Goal: Transaction & Acquisition: Purchase product/service

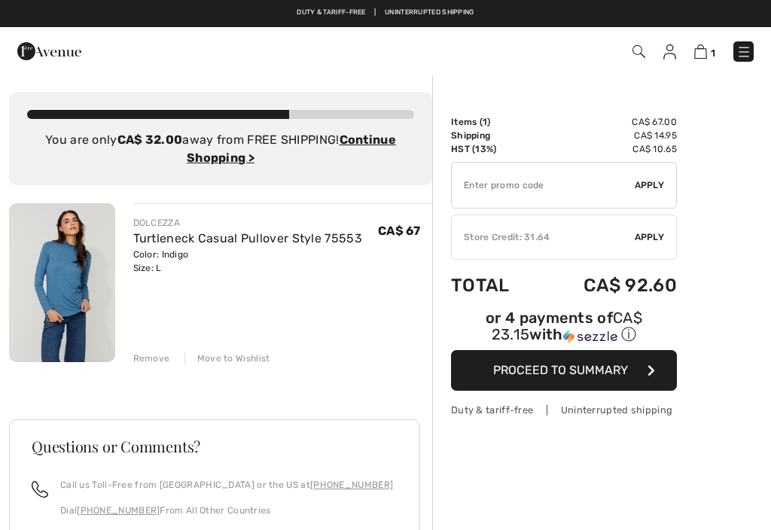
click at [488, 236] on div "Store Credit: 31.64" at bounding box center [543, 237] width 183 height 14
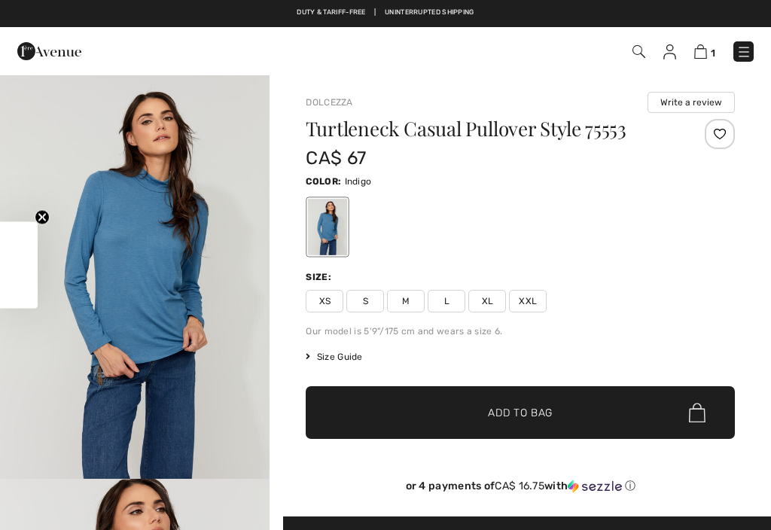
scroll to position [19, 0]
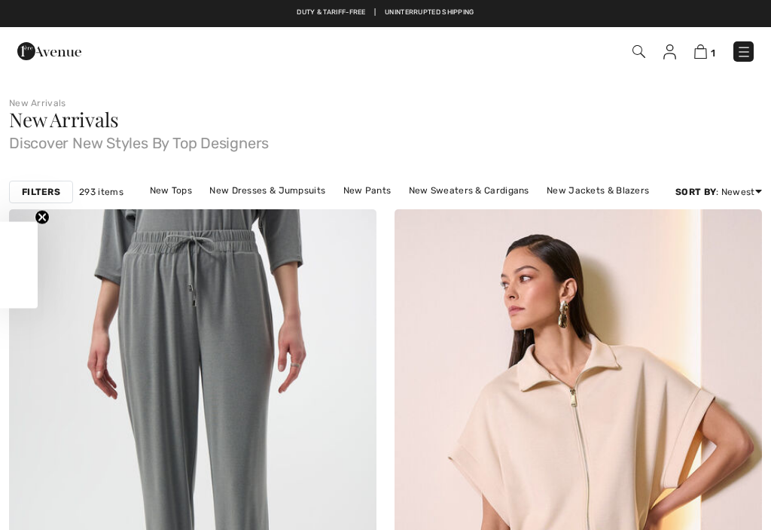
checkbox input "true"
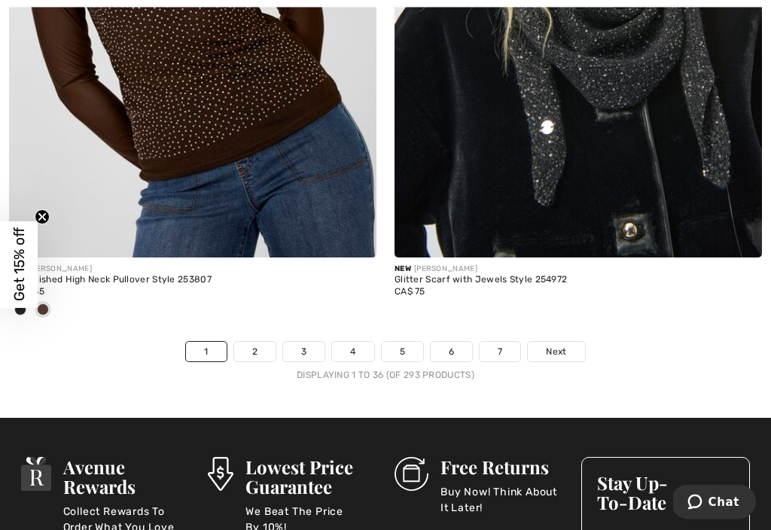
scroll to position [11322, 0]
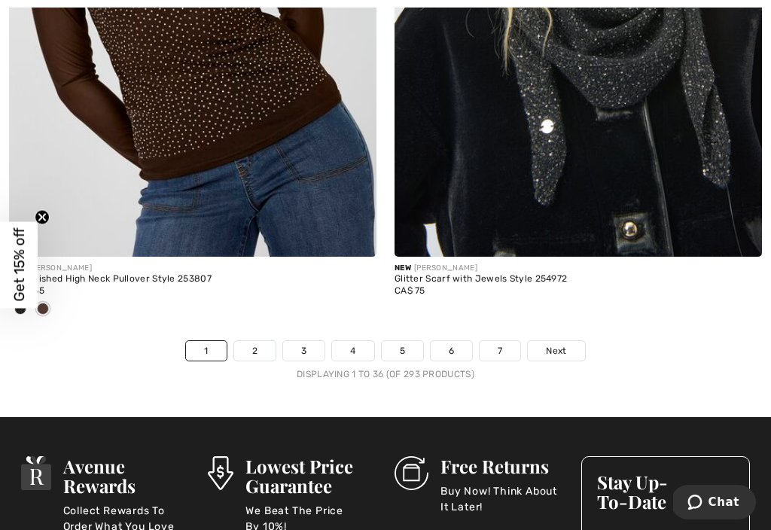
click at [264, 341] on link "2" at bounding box center [254, 351] width 41 height 20
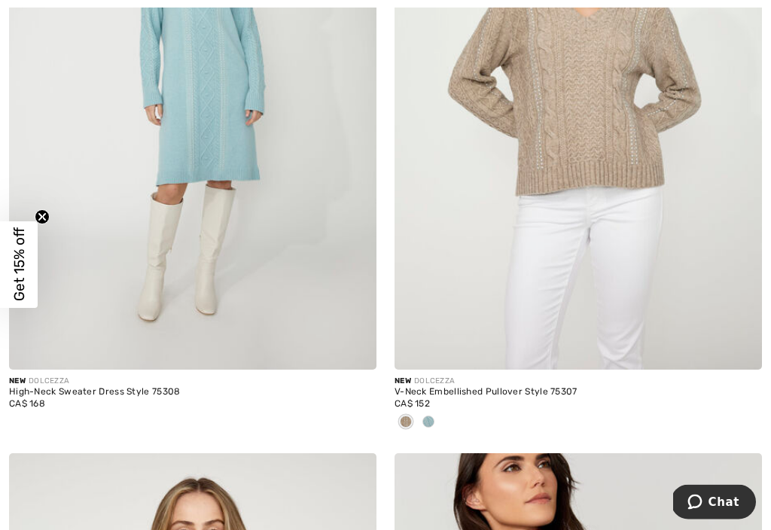
scroll to position [4885, 0]
click at [430, 419] on span at bounding box center [428, 421] width 12 height 12
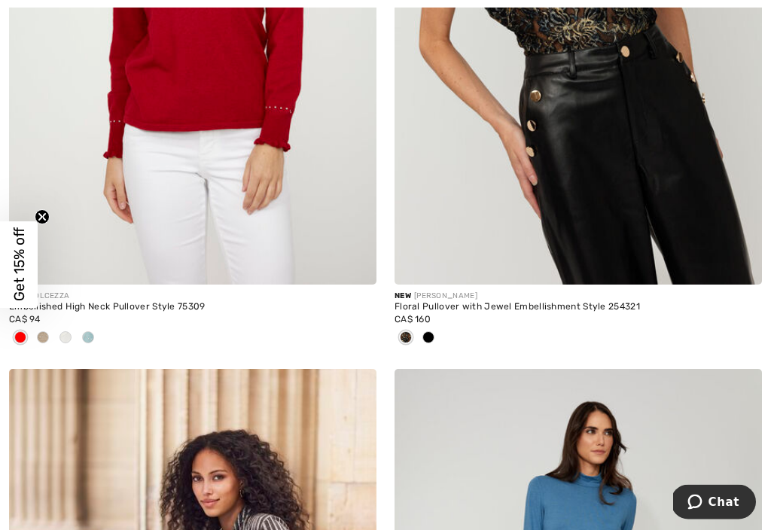
scroll to position [5604, 0]
click at [158, 184] on img at bounding box center [192, 9] width 367 height 551
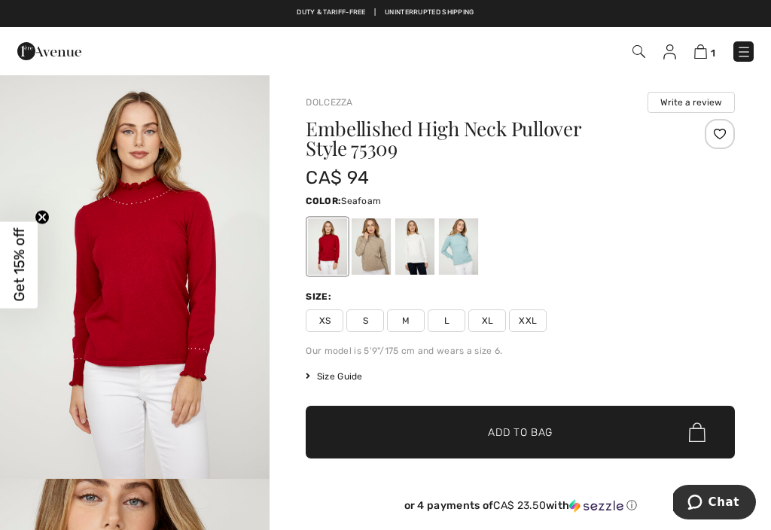
click at [461, 248] on div at bounding box center [458, 246] width 39 height 56
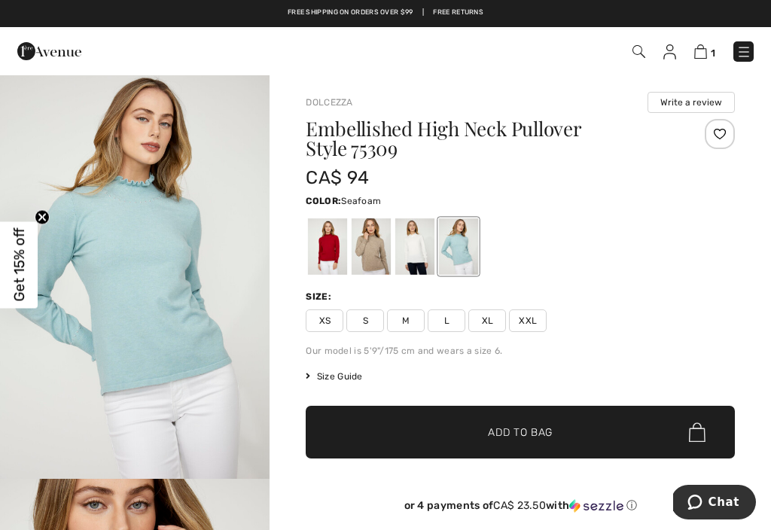
click at [453, 325] on span "L" at bounding box center [446, 320] width 38 height 23
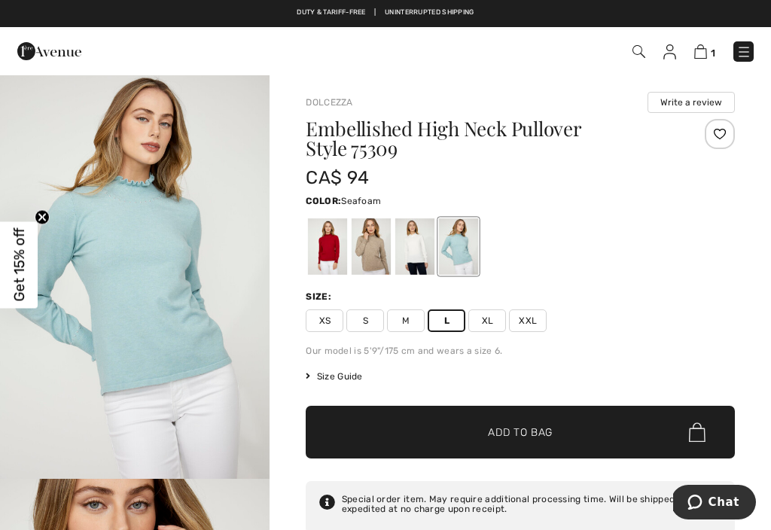
click at [334, 379] on span "Size Guide" at bounding box center [334, 377] width 56 height 14
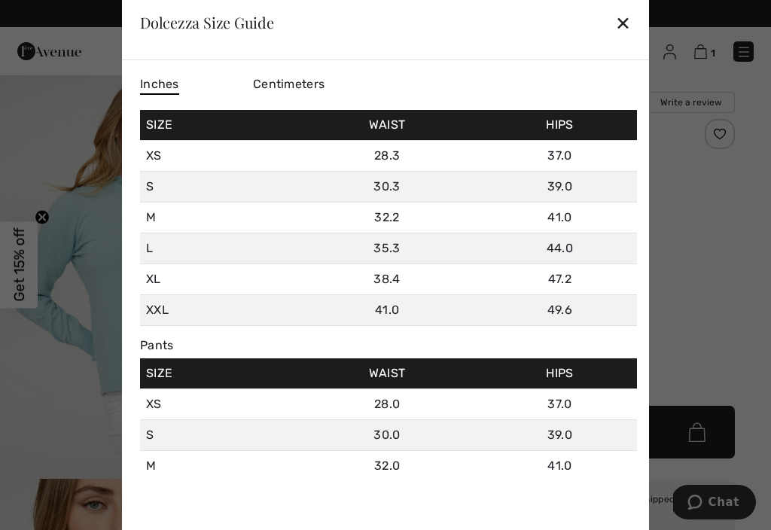
click at [618, 29] on div "✕" at bounding box center [623, 23] width 16 height 32
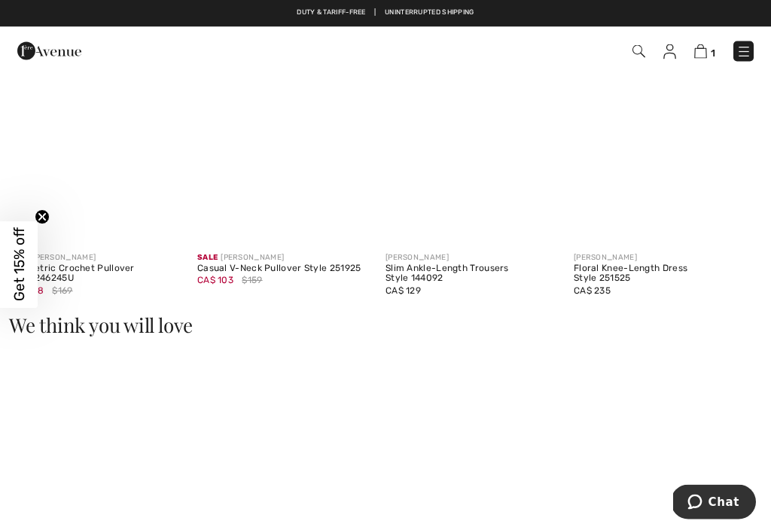
scroll to position [1462, 0]
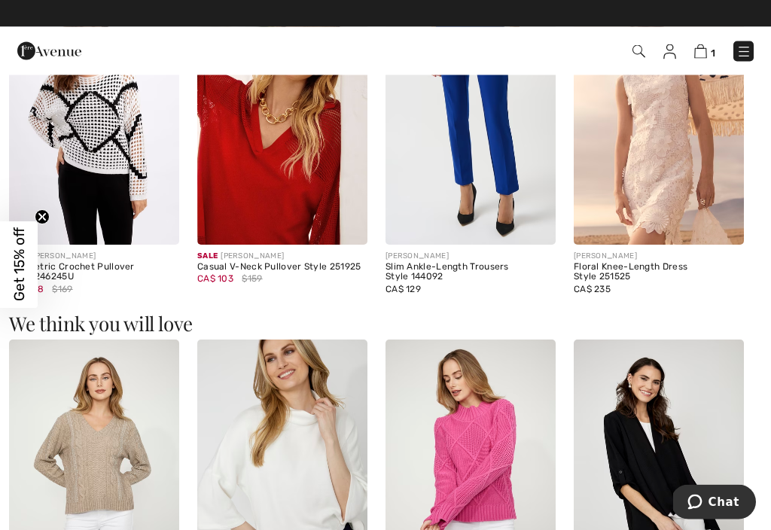
click at [438, 196] on img at bounding box center [470, 117] width 170 height 255
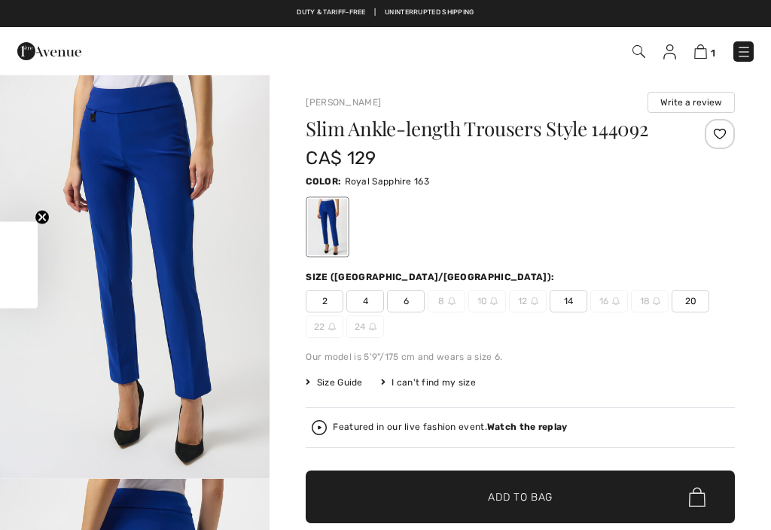
checkbox input "true"
click at [334, 379] on span "Size Guide" at bounding box center [334, 383] width 56 height 14
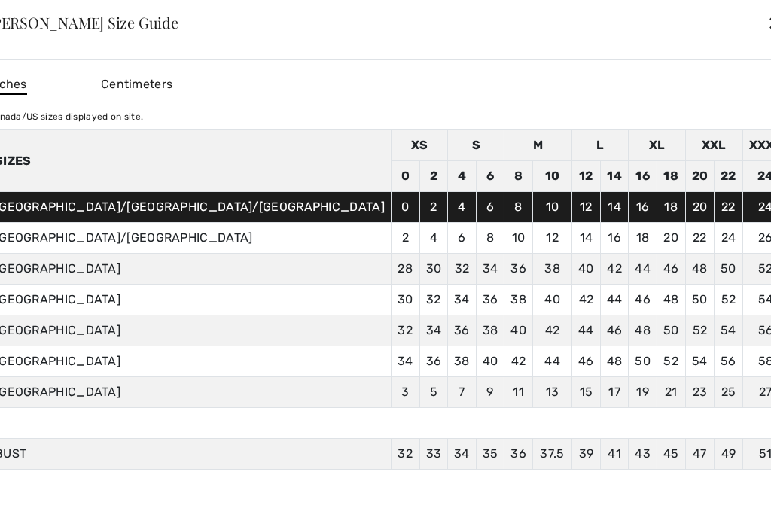
click at [767, 32] on div "✕" at bounding box center [775, 23] width 16 height 32
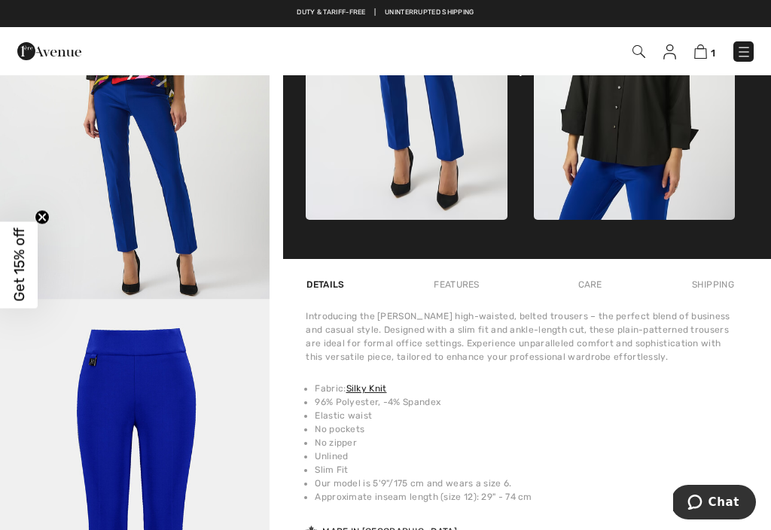
scroll to position [795, 0]
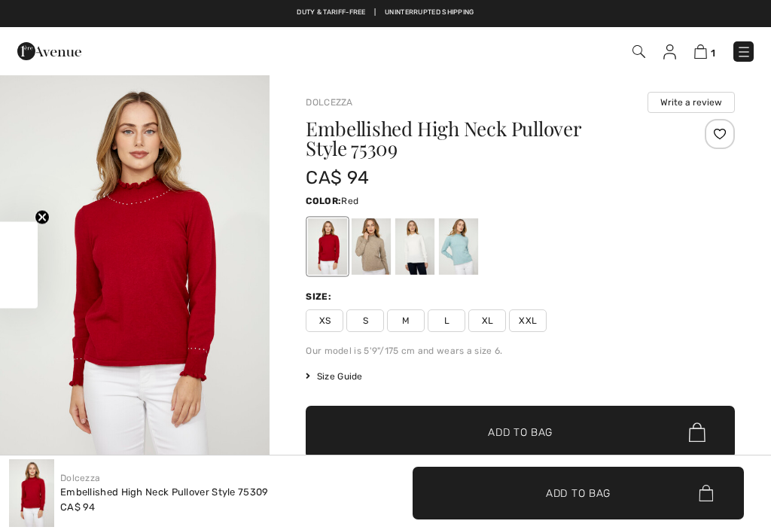
checkbox input "true"
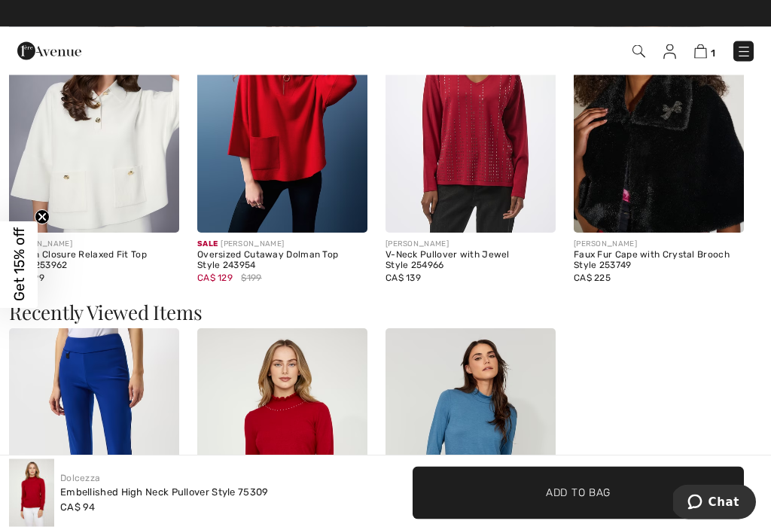
scroll to position [1769, 0]
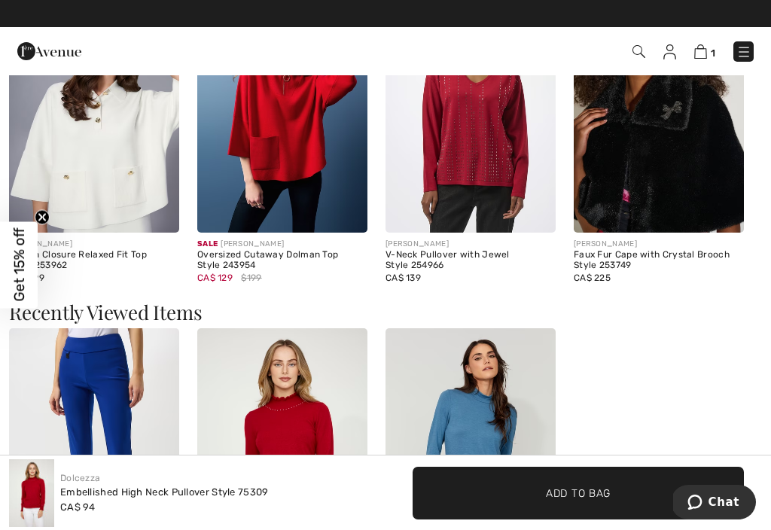
click at [266, 191] on img at bounding box center [282, 104] width 170 height 255
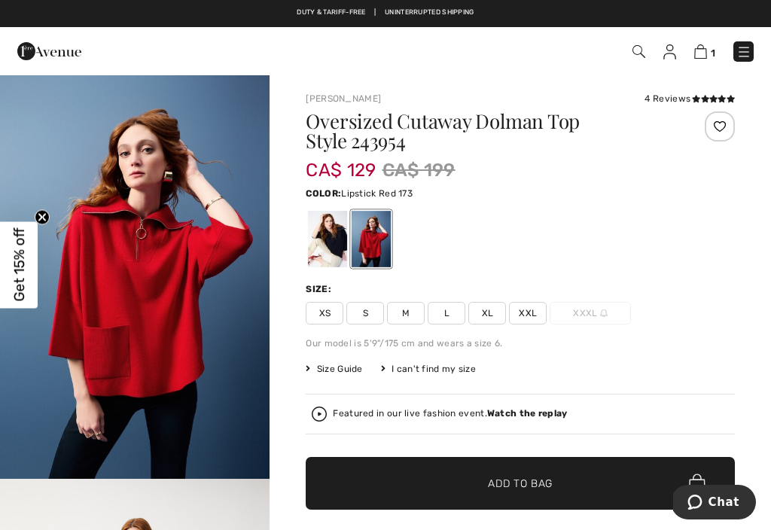
click at [325, 248] on div at bounding box center [327, 239] width 39 height 56
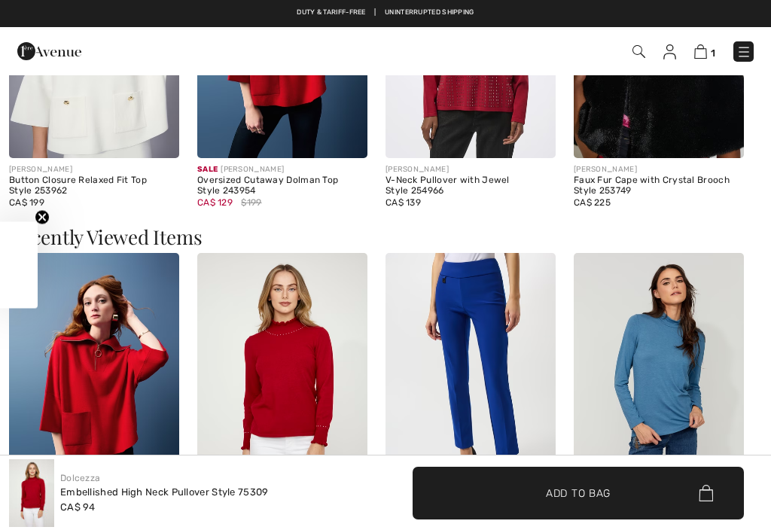
checkbox input "true"
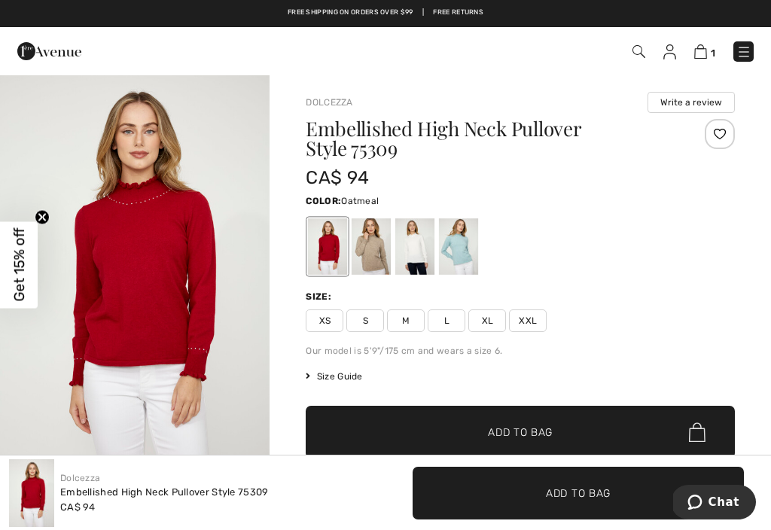
click at [367, 256] on div at bounding box center [370, 246] width 39 height 56
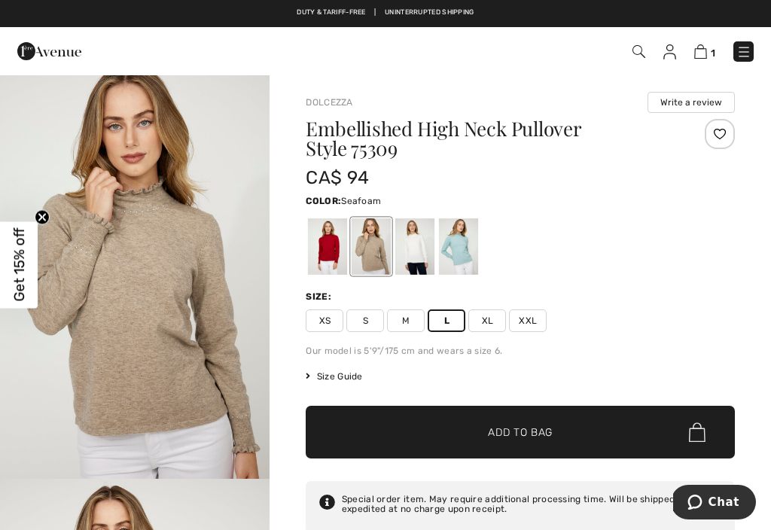
click at [461, 248] on div at bounding box center [458, 246] width 39 height 56
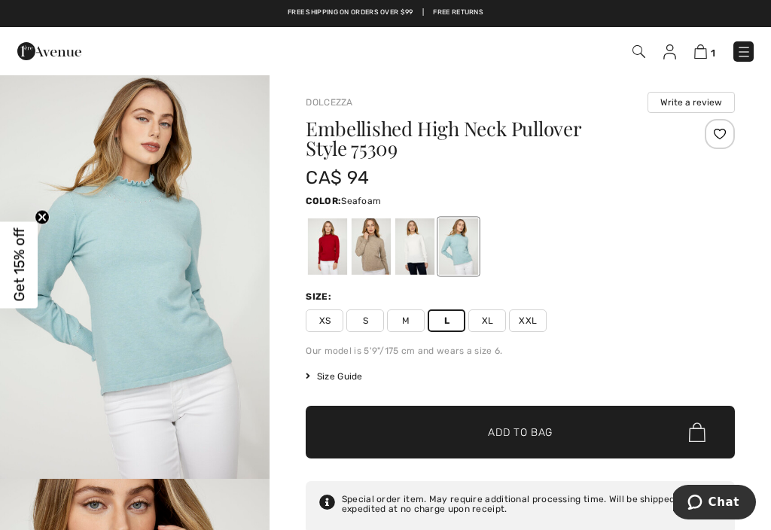
click at [502, 428] on span "Add to Bag" at bounding box center [520, 432] width 65 height 16
click at [701, 47] on img at bounding box center [698, 51] width 13 height 14
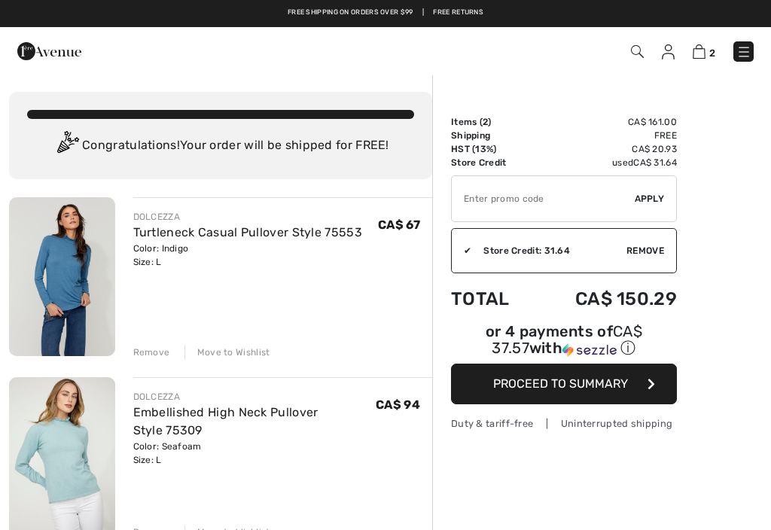
click at [228, 351] on div "Move to Wishlist" at bounding box center [227, 352] width 86 height 14
